Goal: Information Seeking & Learning: Find specific fact

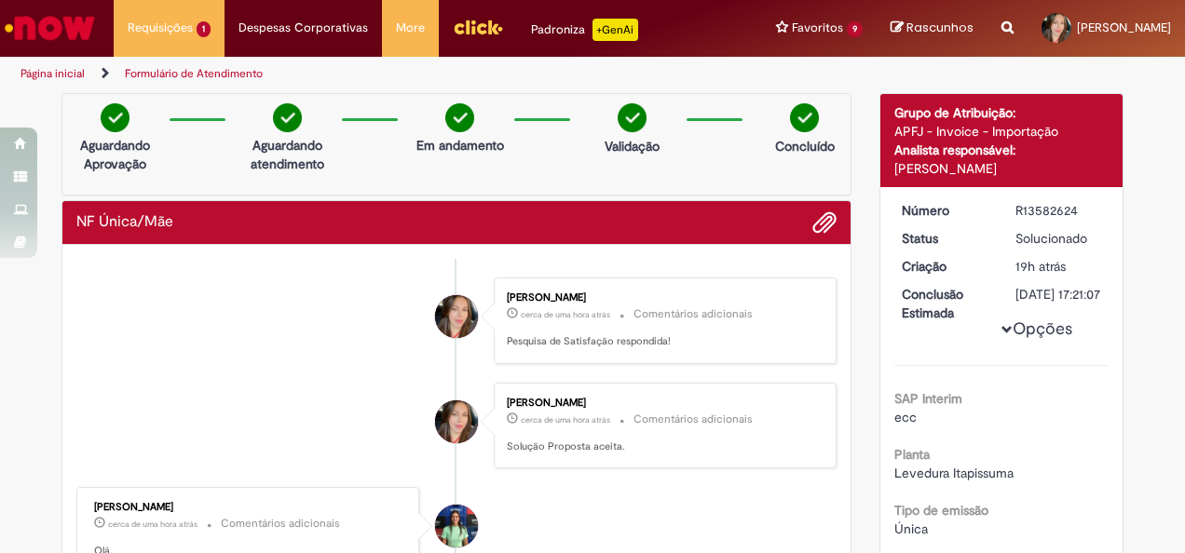
scroll to position [2042, 0]
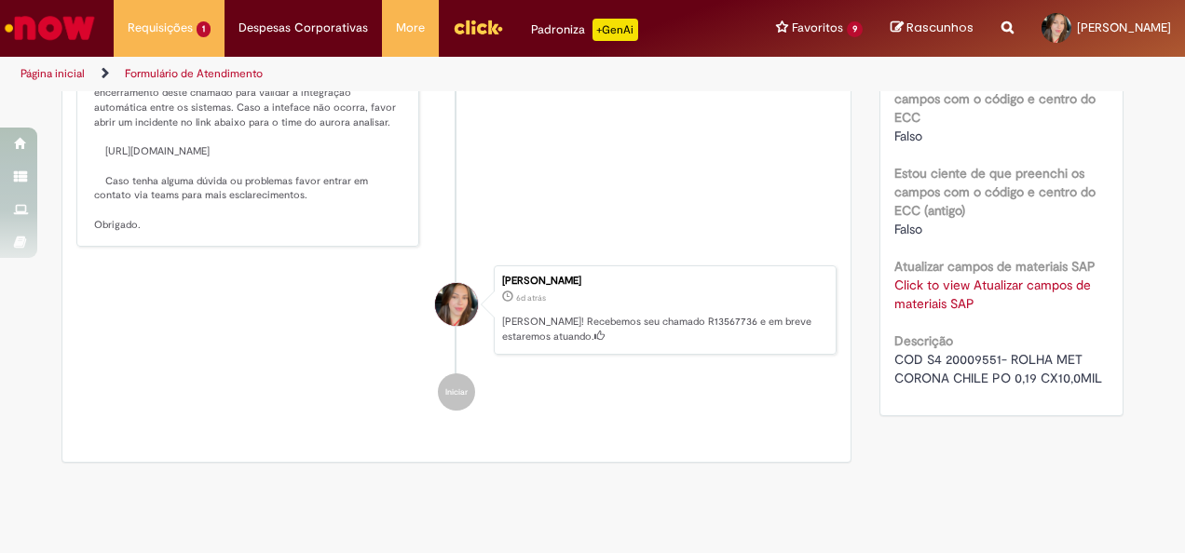
scroll to position [572, 0]
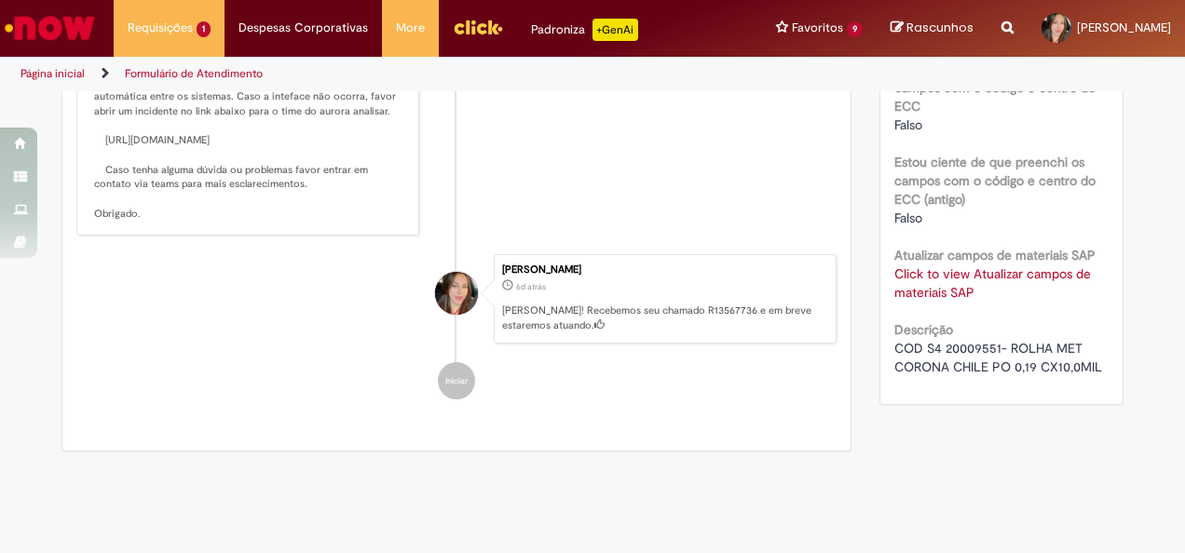
click at [941, 276] on link "Click to view Atualizar campos de materiais SAP" at bounding box center [992, 282] width 197 height 35
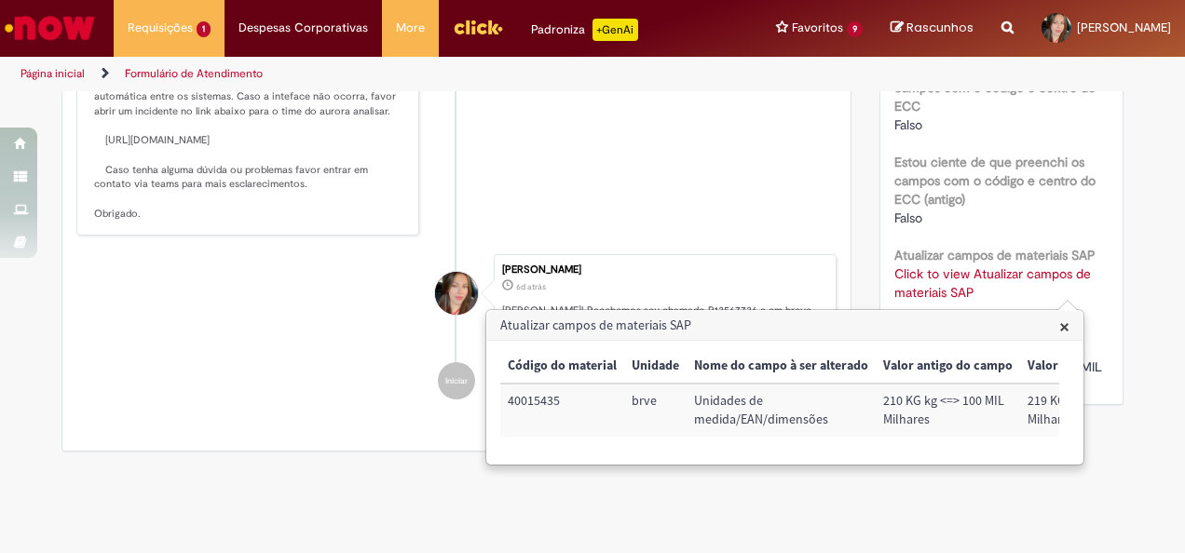
drag, startPoint x: 1165, startPoint y: 254, endPoint x: 1170, endPoint y: 289, distance: 34.8
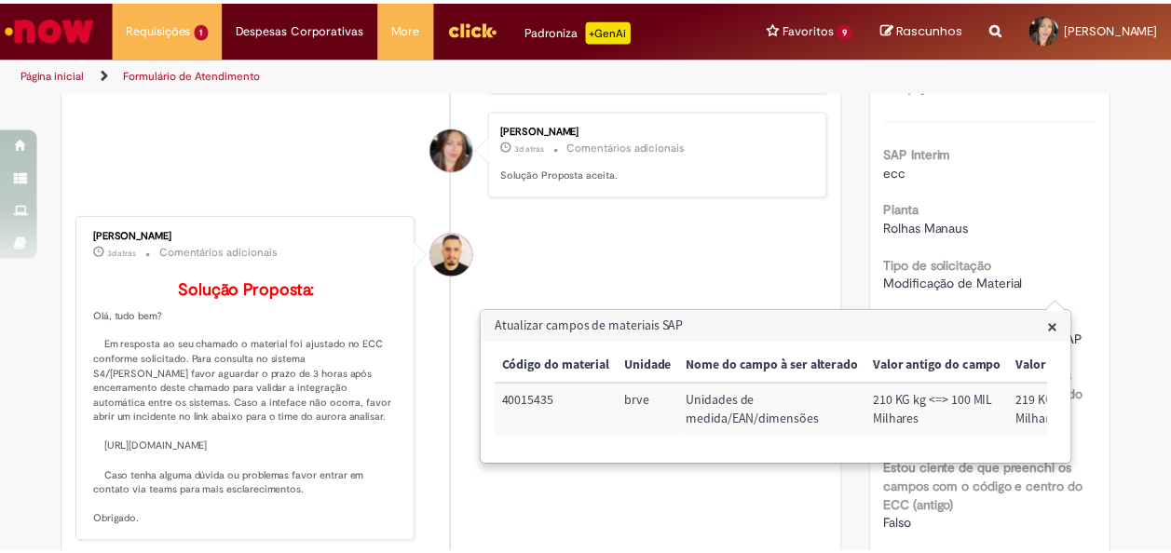
scroll to position [276, 0]
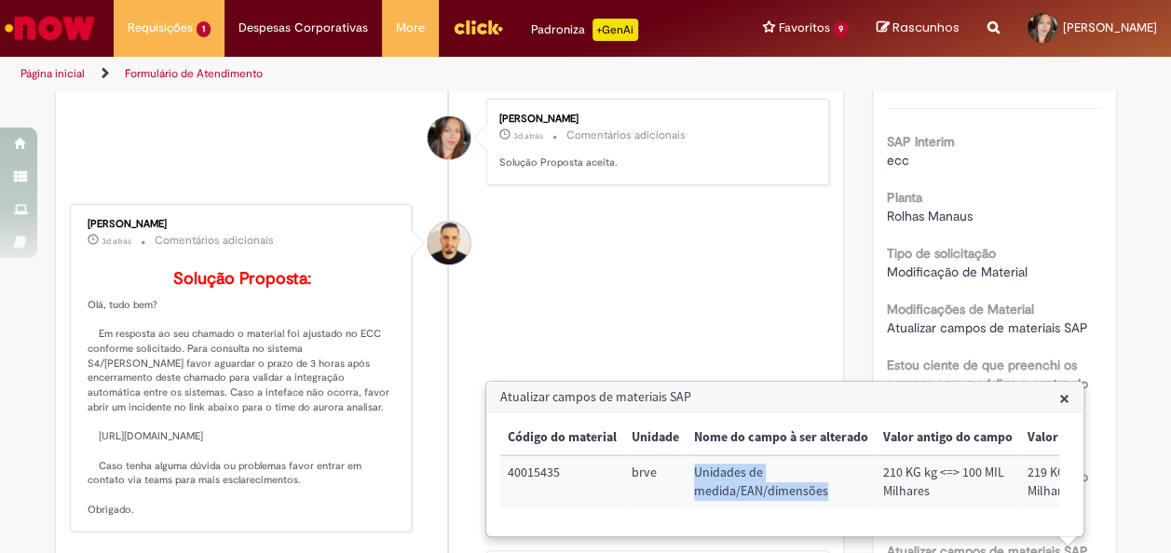
drag, startPoint x: 693, startPoint y: 466, endPoint x: 827, endPoint y: 490, distance: 136.3
click at [827, 490] on td "Unidades de medida/EAN/dimensões" at bounding box center [780, 481] width 189 height 53
copy td "Unidades de medida/EAN/dimensões"
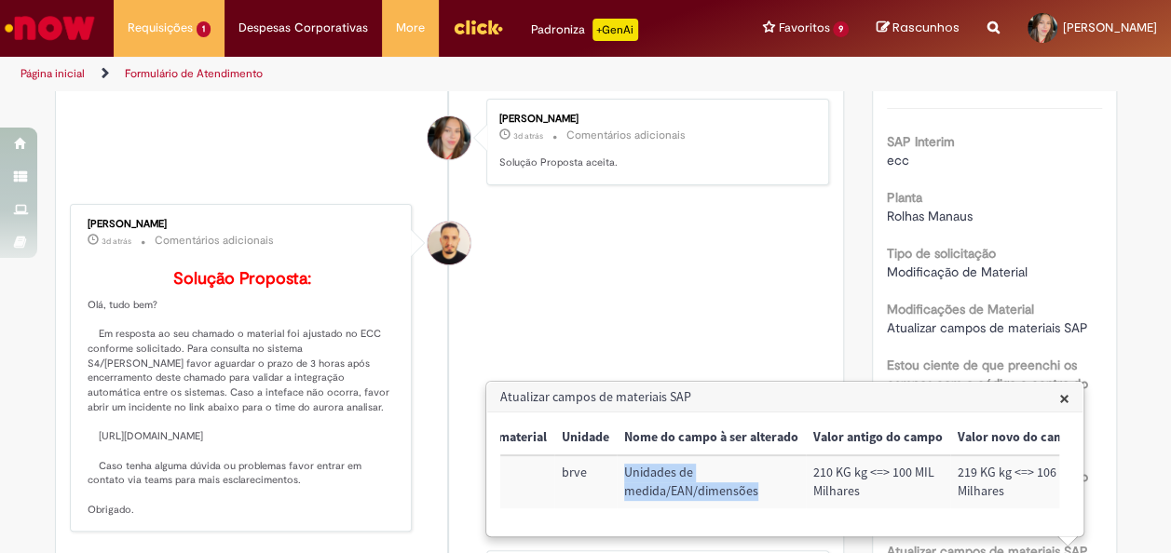
scroll to position [0, 93]
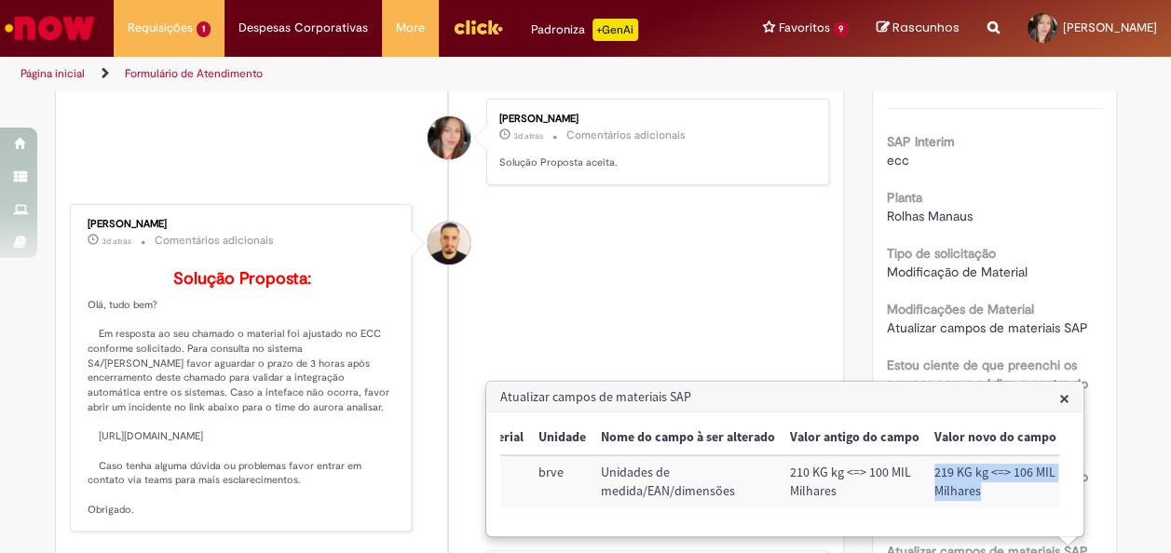
drag, startPoint x: 985, startPoint y: 492, endPoint x: 928, endPoint y: 473, distance: 60.7
click at [928, 473] on td "219 KG kg <=> 106 MIL Milhares" at bounding box center [995, 481] width 137 height 53
copy td "219 KG kg <=> 106 MIL Milhares"
click at [1061, 398] on span "×" at bounding box center [1064, 398] width 10 height 25
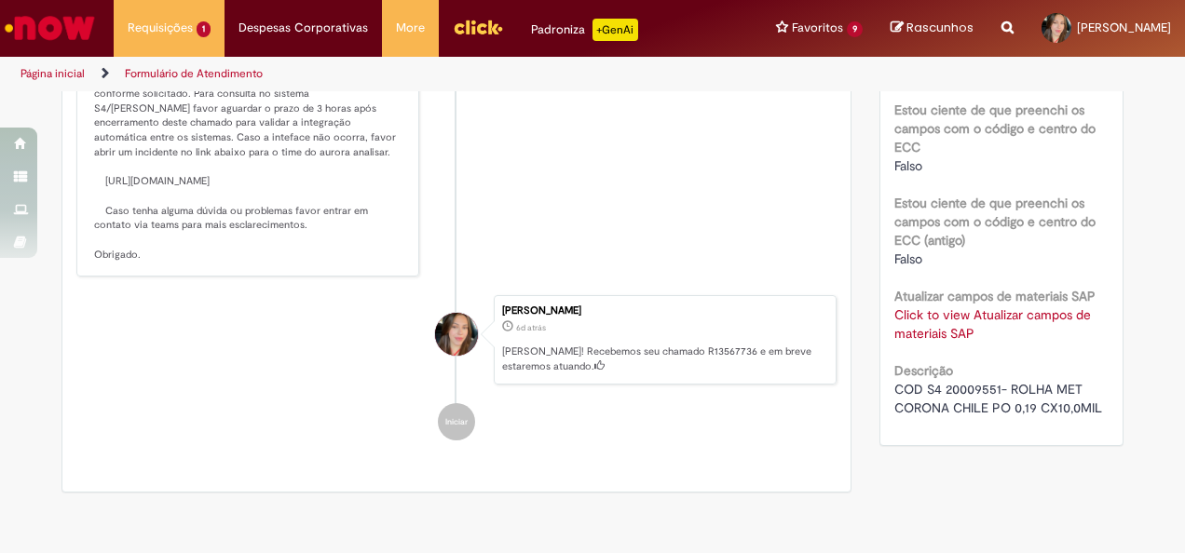
scroll to position [705, 0]
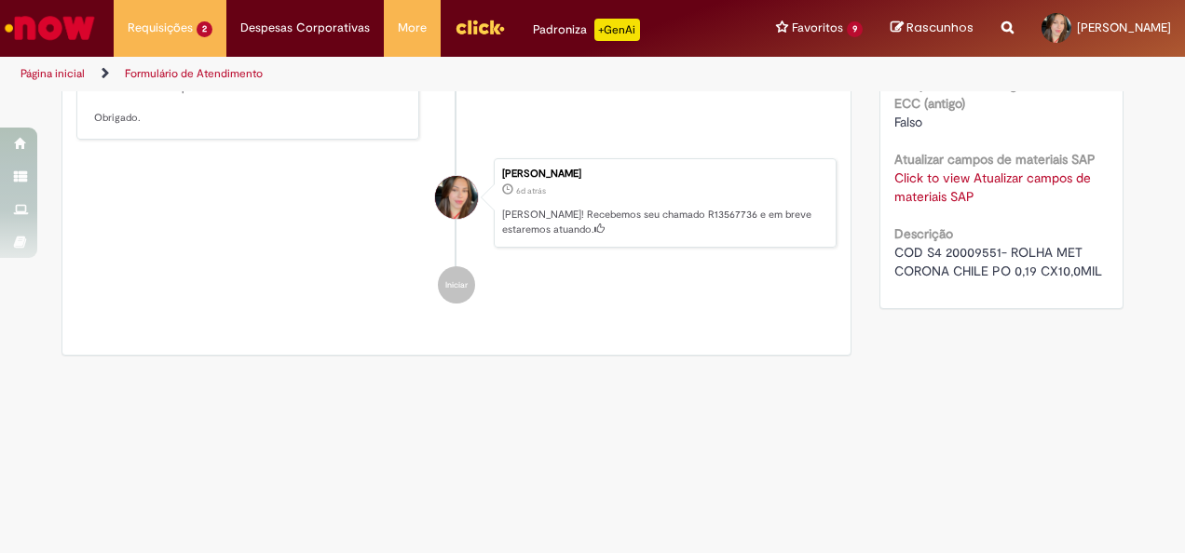
click at [971, 244] on span "COD S4 20009551- ROLHA MET CORONA CHILE PO 0,19 CX10,0MIL" at bounding box center [998, 261] width 208 height 35
copy span "20009551"
click at [971, 244] on span "COD S4 20009551- ROLHA MET CORONA CHILE PO 0,19 CX10,0MIL" at bounding box center [998, 261] width 208 height 35
